Goal: Task Accomplishment & Management: Manage account settings

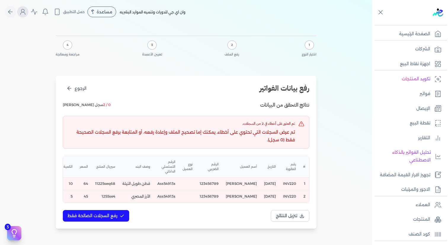
scroll to position [75, 0]
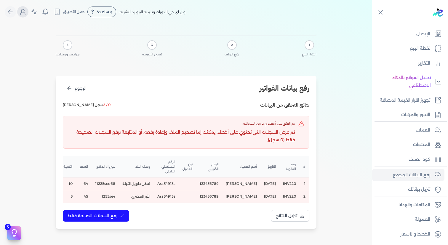
click at [13, 10] on icon "Global" at bounding box center [10, 11] width 7 height 7
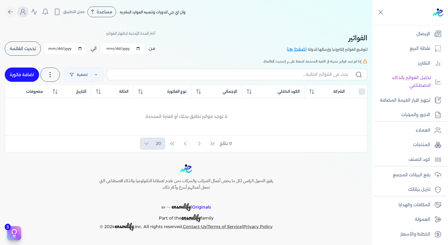
click at [24, 12] on circle "Global" at bounding box center [22, 10] width 3 height 3
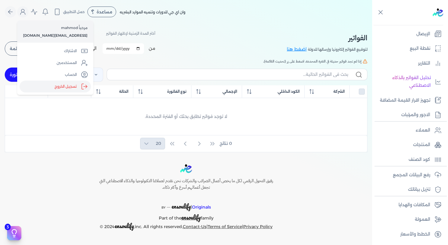
click at [61, 84] on label "تسجيل الخروج" at bounding box center [55, 87] width 71 height 12
click at [372, 24] on input "Close" at bounding box center [372, 24] width 0 height 0
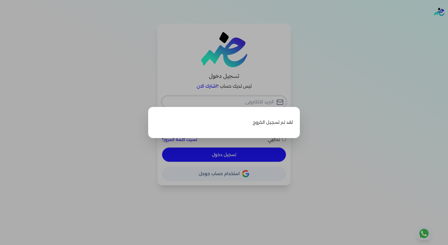
type input "[EMAIL_ADDRESS][DOMAIN_NAME]"
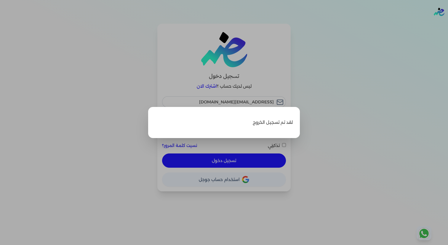
click at [201, 69] on label "Close" at bounding box center [224, 122] width 448 height 245
click at [447, 24] on input "Close" at bounding box center [448, 24] width 0 height 0
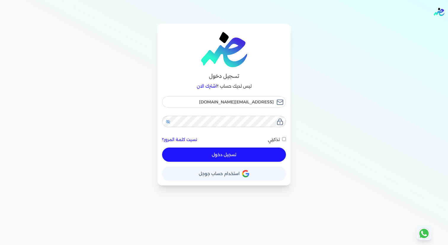
click at [169, 121] on icon at bounding box center [167, 121] width 5 height 5
checkbox input "false"
click at [233, 102] on input "[EMAIL_ADDRESS][DOMAIN_NAME]" at bounding box center [224, 101] width 124 height 11
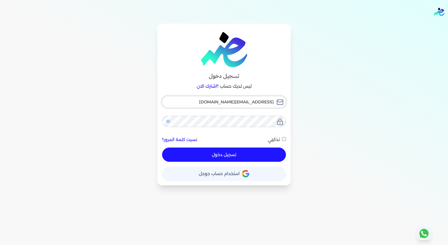
click at [220, 101] on input "[EMAIL_ADDRESS][DOMAIN_NAME]" at bounding box center [224, 101] width 124 height 11
